Goal: Information Seeking & Learning: Find specific fact

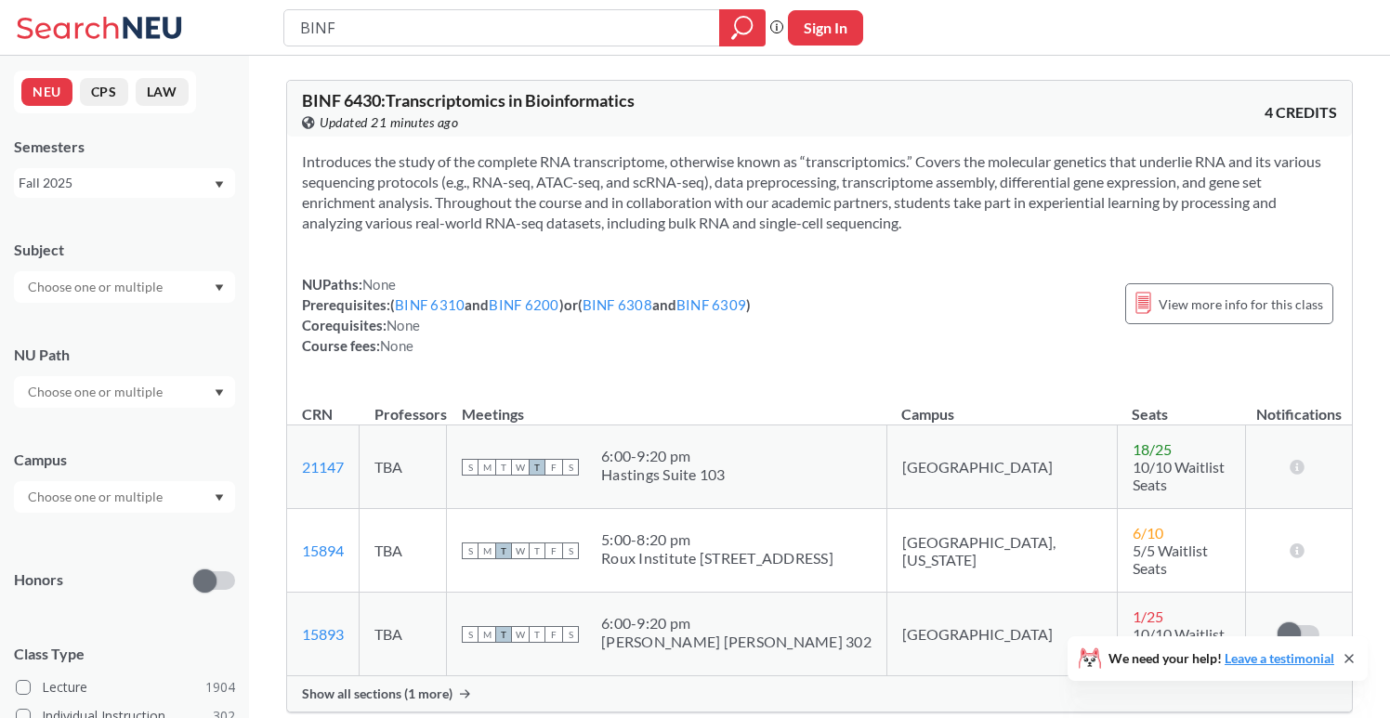
scroll to position [3716, 0]
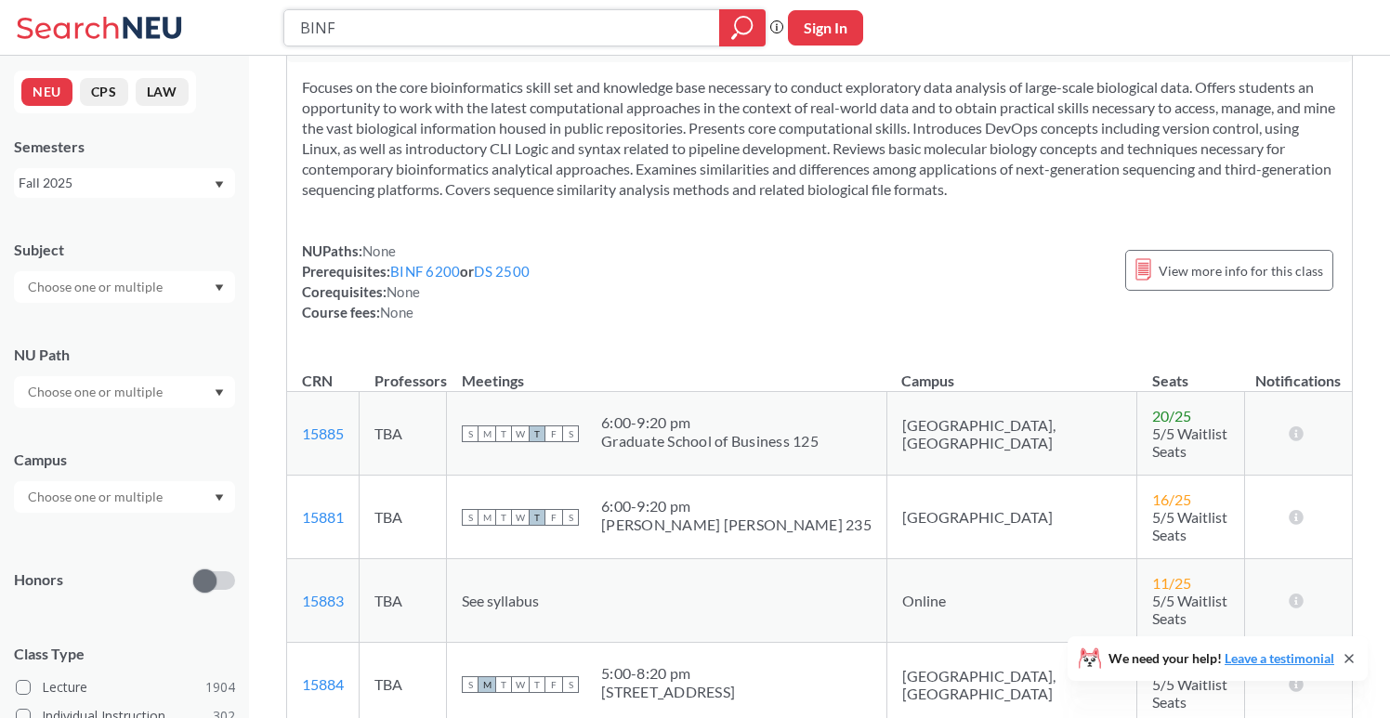
click at [385, 33] on input "BINF" at bounding box center [502, 28] width 408 height 32
type input "B"
paste input "[PERSON_NAME]"
type input "[PERSON_NAME]"
click at [834, 31] on button "Sign In" at bounding box center [825, 27] width 75 height 35
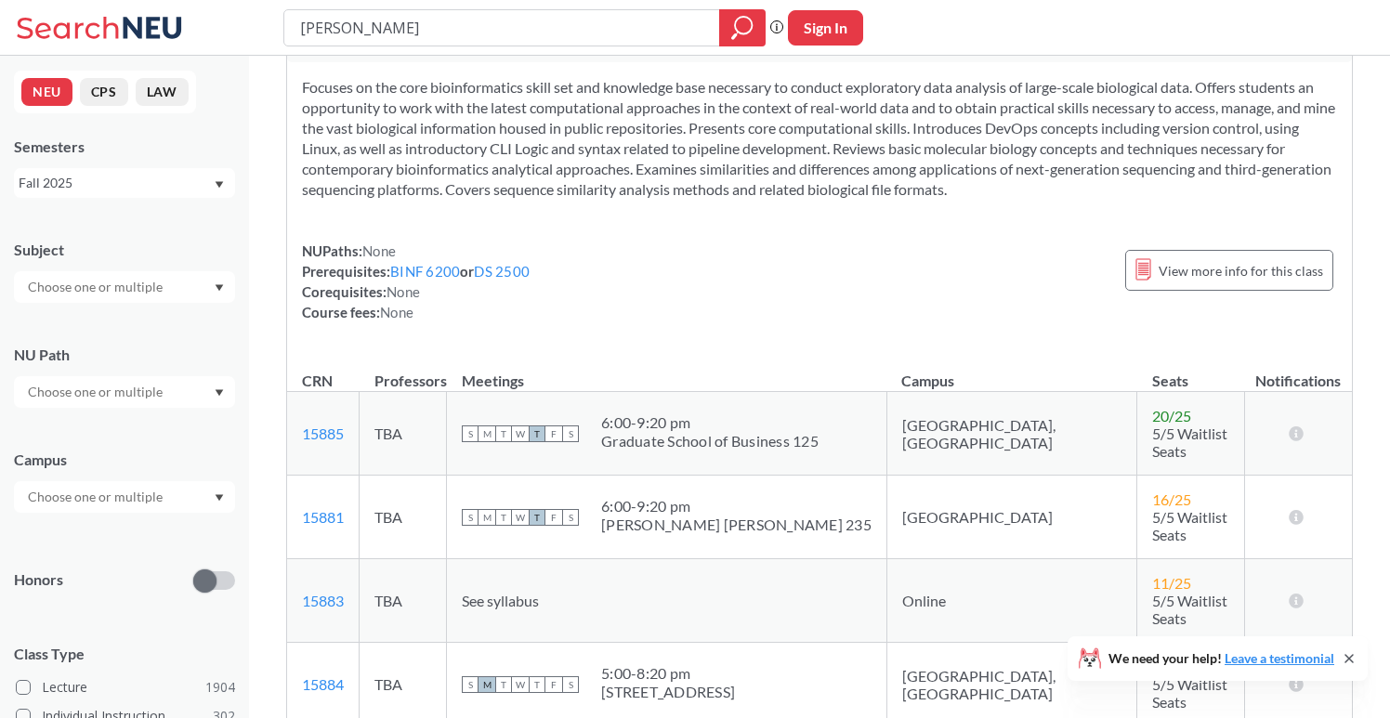
select select "US"
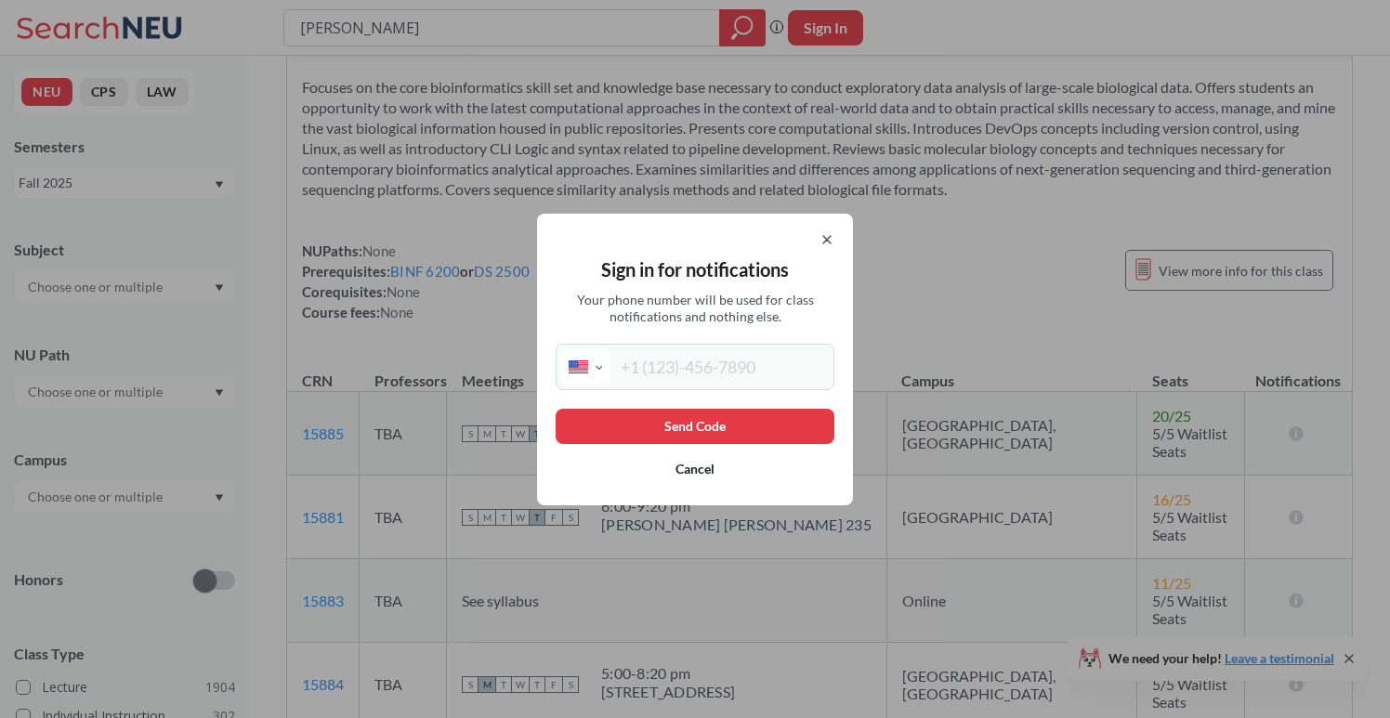
click at [828, 236] on icon at bounding box center [826, 239] width 15 height 15
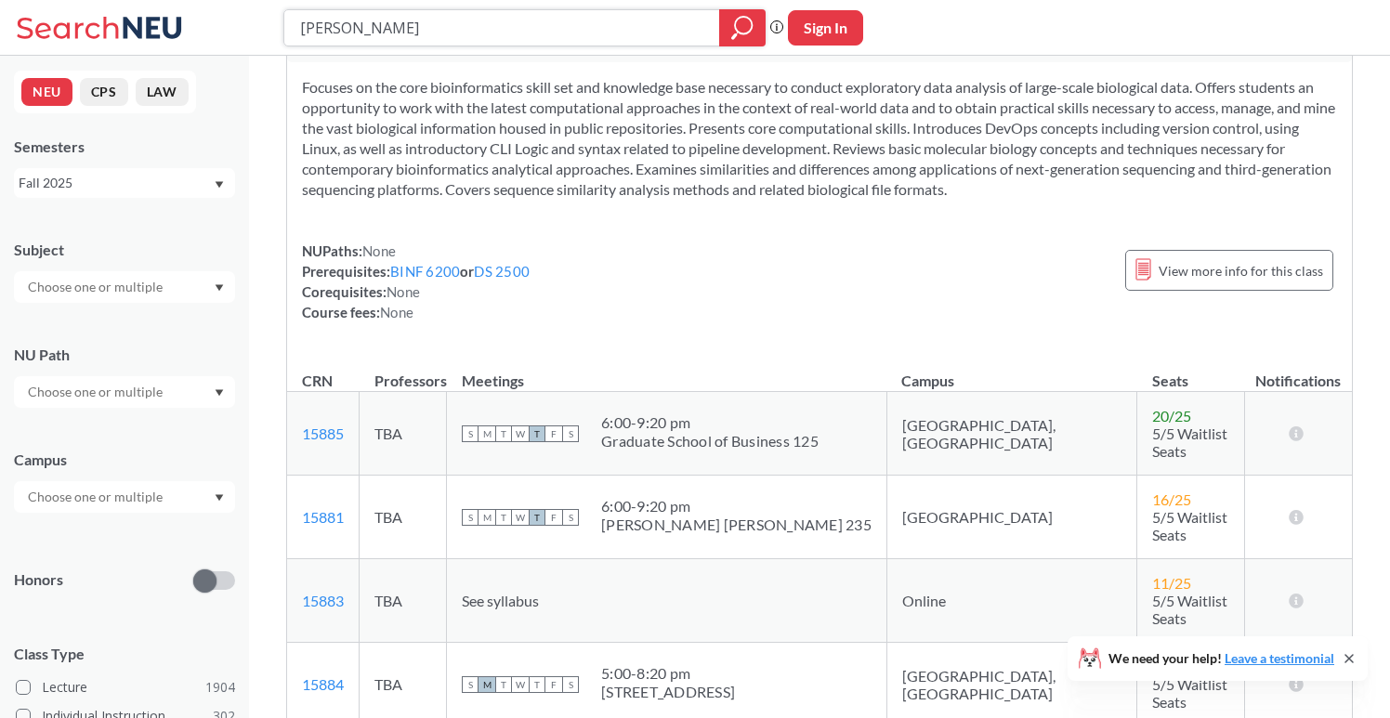
click at [751, 22] on icon "magnifying glass" at bounding box center [743, 25] width 17 height 17
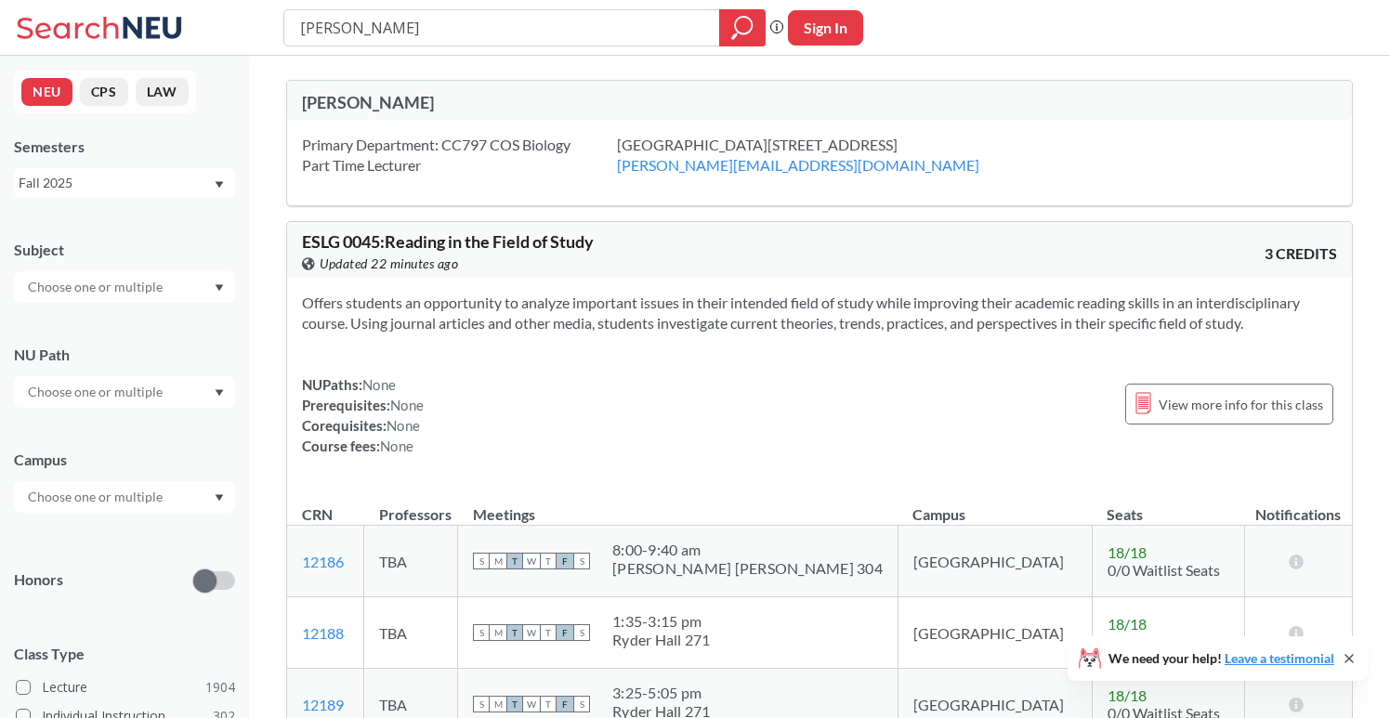
click at [417, 105] on div "[PERSON_NAME]" at bounding box center [561, 102] width 518 height 20
click at [300, 23] on input "[PERSON_NAME]" at bounding box center [502, 28] width 408 height 32
drag, startPoint x: 300, startPoint y: 23, endPoint x: 480, endPoint y: 37, distance: 180.8
click at [480, 37] on input "[PERSON_NAME]" at bounding box center [502, 28] width 408 height 32
paste input "BIOL 638"
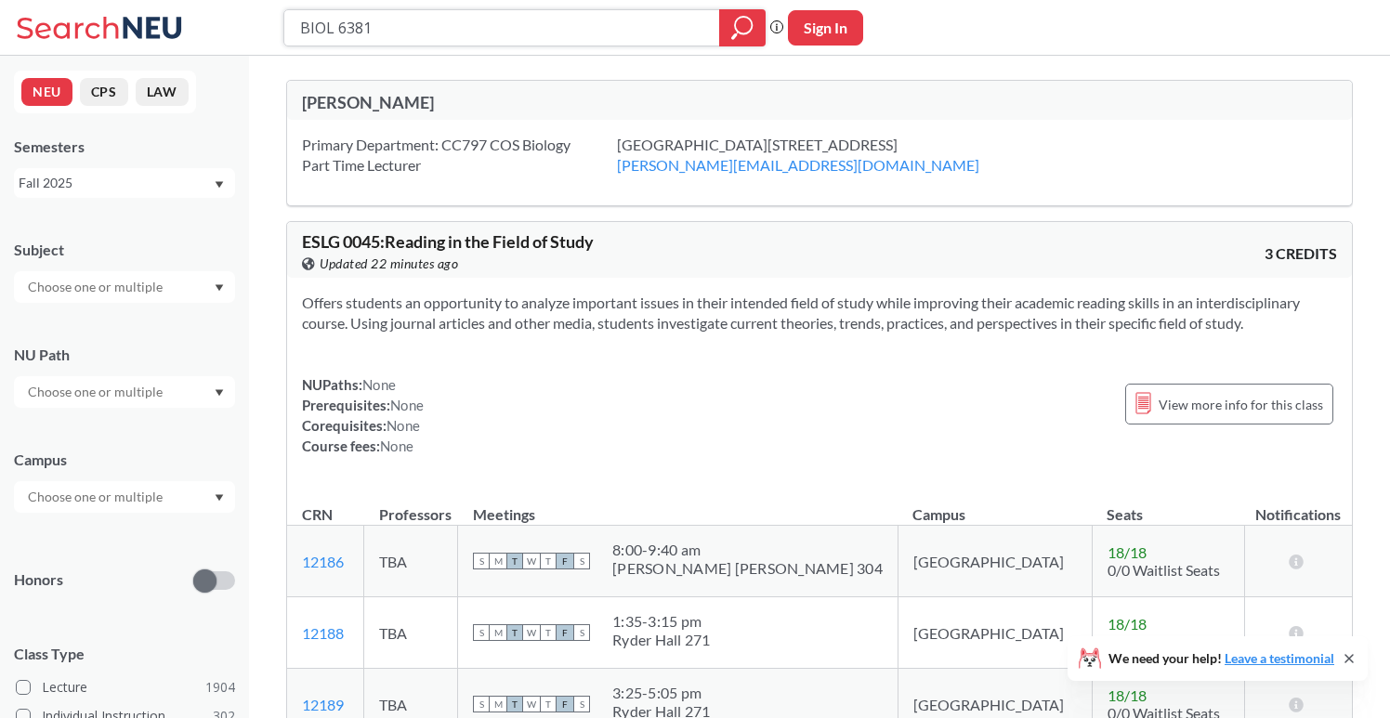
type input "BIOL 6381"
click at [741, 20] on icon "magnifying glass" at bounding box center [742, 28] width 22 height 26
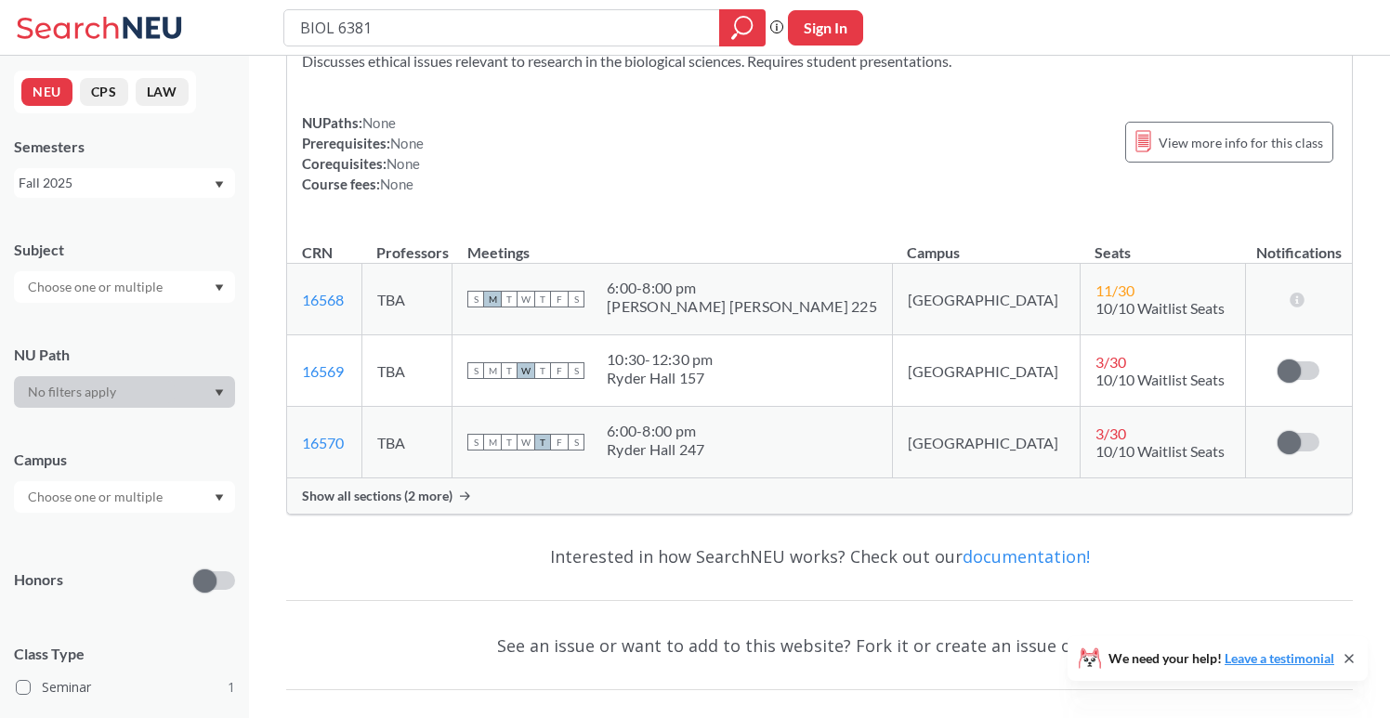
scroll to position [117, 0]
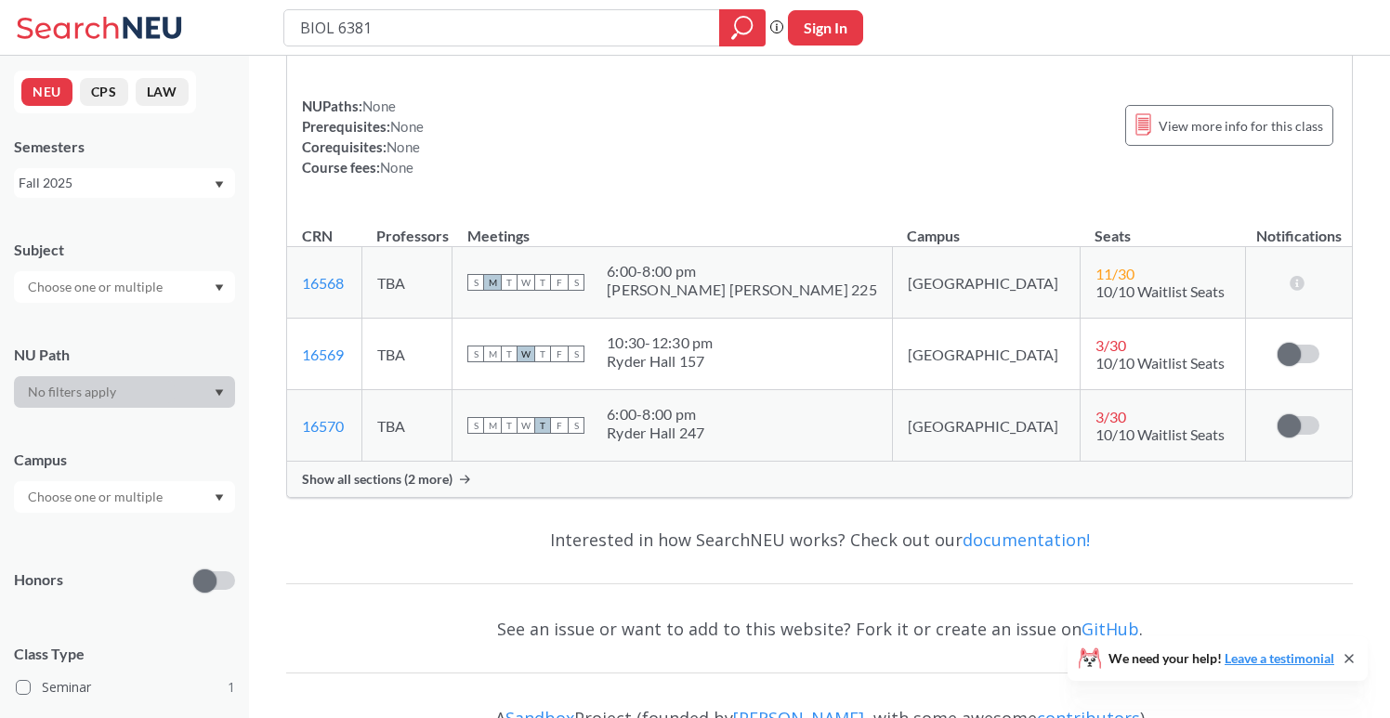
click at [359, 483] on span "Show all sections (2 more)" at bounding box center [377, 479] width 151 height 17
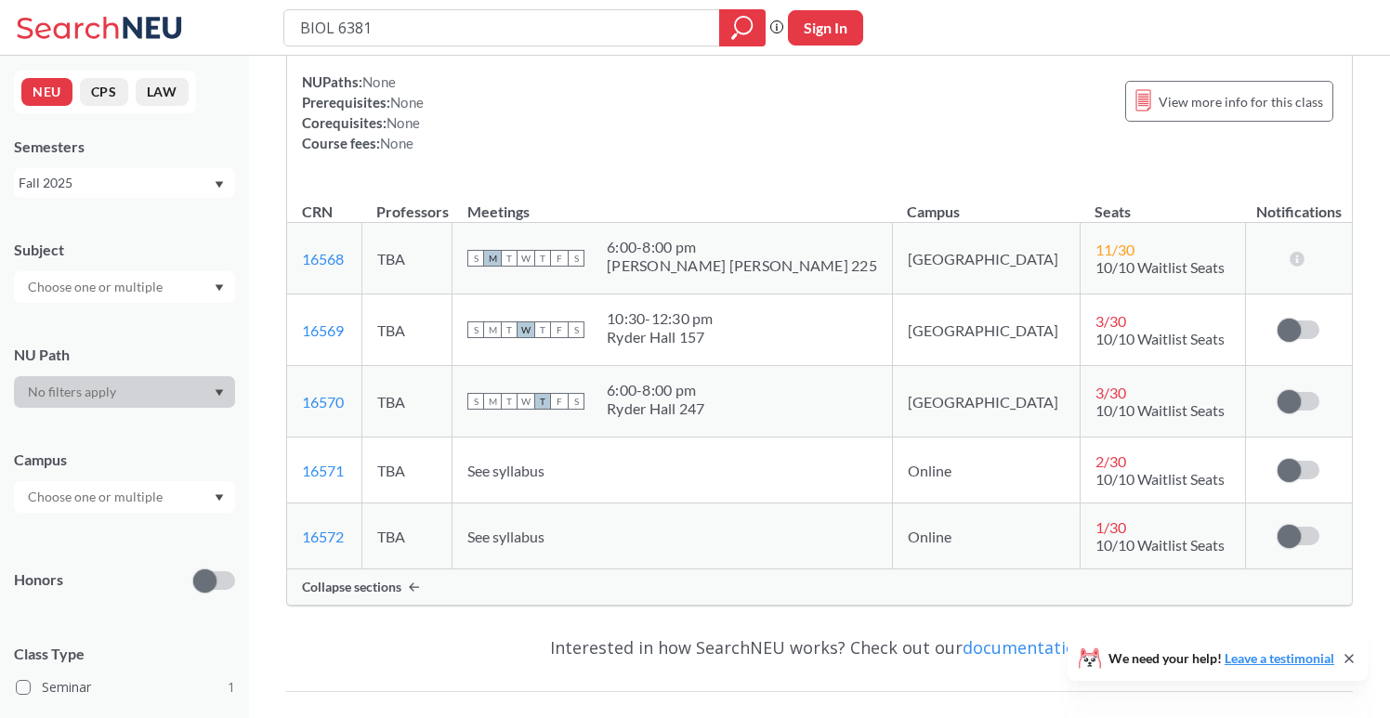
scroll to position [125, 0]
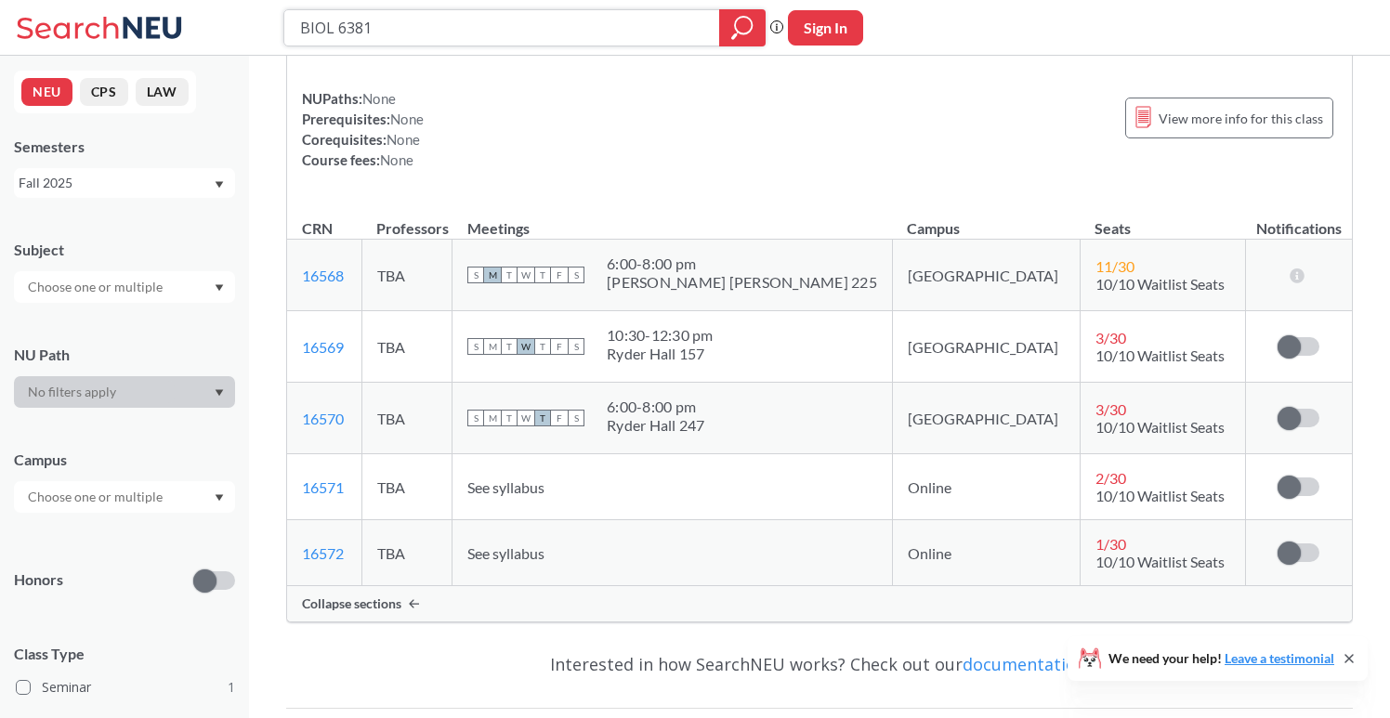
click at [391, 28] on input "BIOL 6381" at bounding box center [502, 28] width 408 height 32
type input "B"
paste input "NNMD 5310"
type input "NNMD 5310"
click at [736, 23] on icon "magnifying glass" at bounding box center [742, 28] width 22 height 26
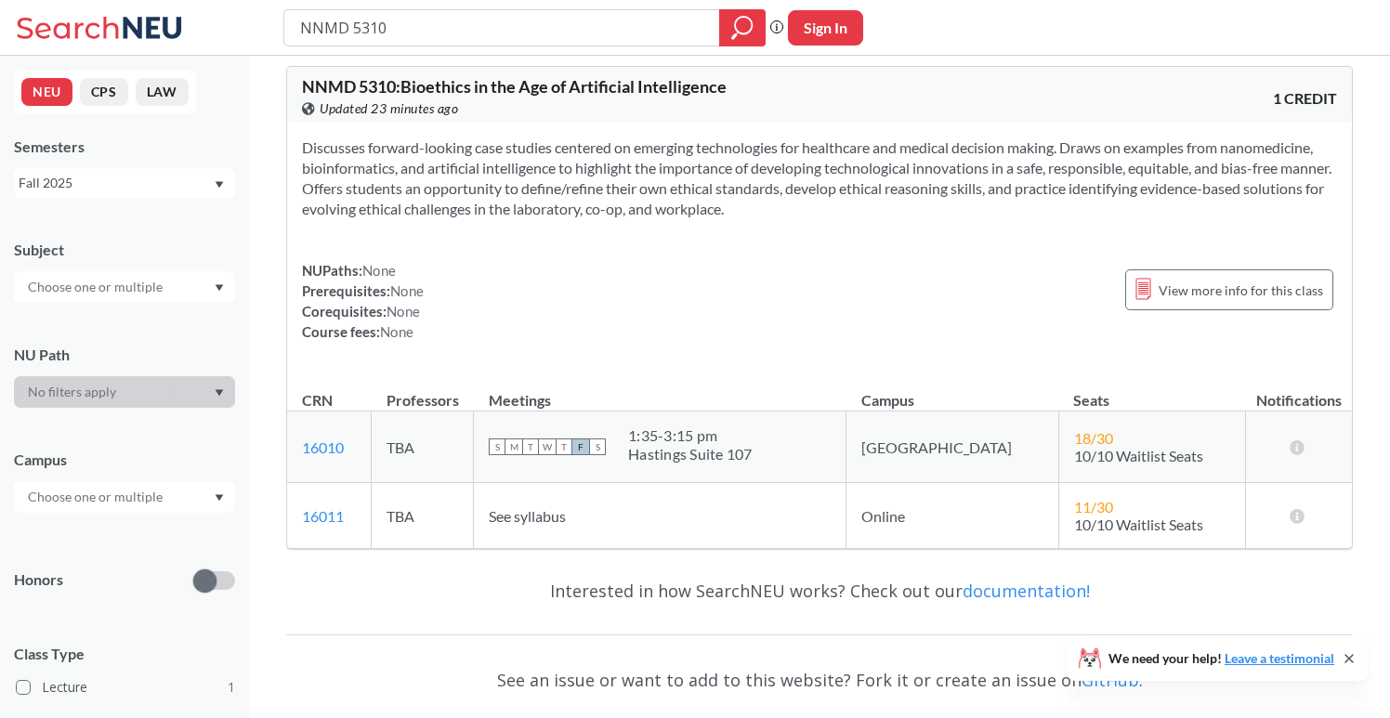
scroll to position [11, 0]
